Goal: Find specific page/section: Find specific page/section

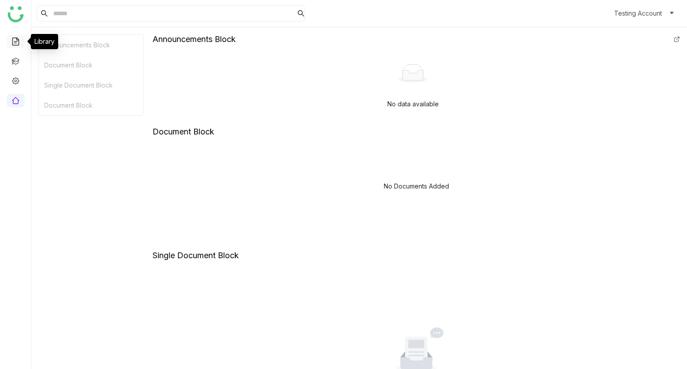
click at [18, 43] on link at bounding box center [16, 41] width 8 height 8
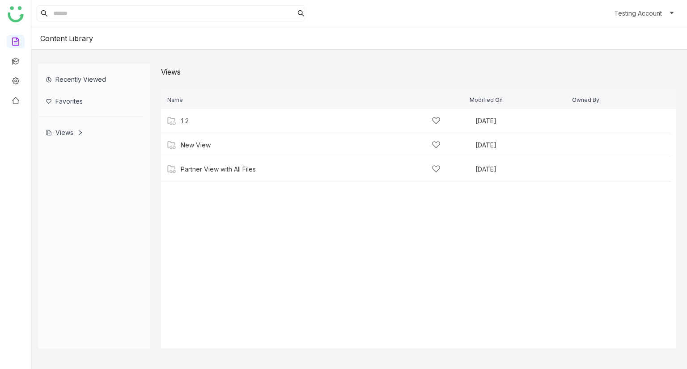
click at [68, 132] on div "Views" at bounding box center [65, 133] width 38 height 8
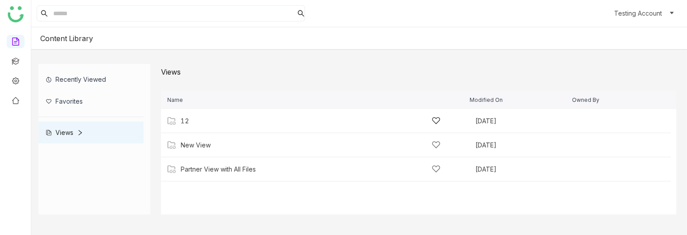
click at [221, 121] on div "12" at bounding box center [311, 120] width 260 height 9
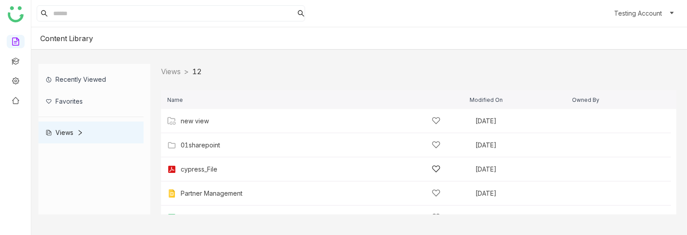
click at [211, 178] on div "cypress_File Sep 9, 2025" at bounding box center [416, 169] width 510 height 24
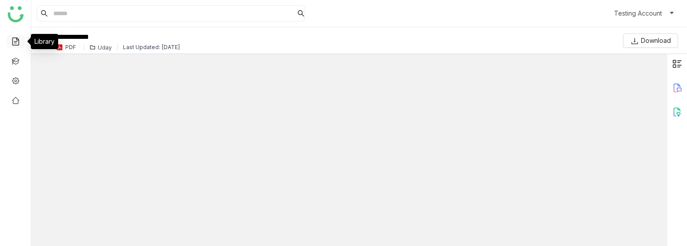
click at [12, 45] on link at bounding box center [16, 41] width 8 height 8
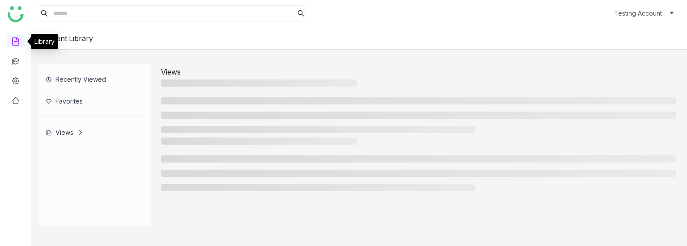
click at [12, 45] on link at bounding box center [16, 41] width 8 height 8
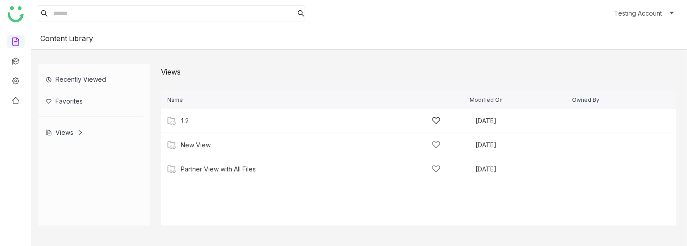
click at [193, 126] on div "12 [DATE]" at bounding box center [416, 121] width 510 height 24
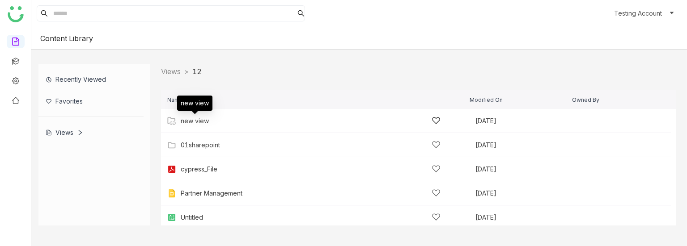
click at [197, 120] on div "new view" at bounding box center [195, 121] width 28 height 7
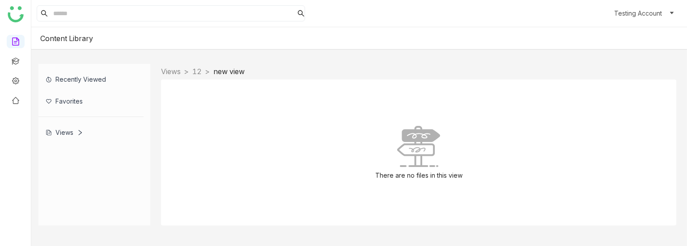
click at [225, 104] on div "There are no files in this view" at bounding box center [418, 153] width 515 height 146
